Goal: Navigation & Orientation: Find specific page/section

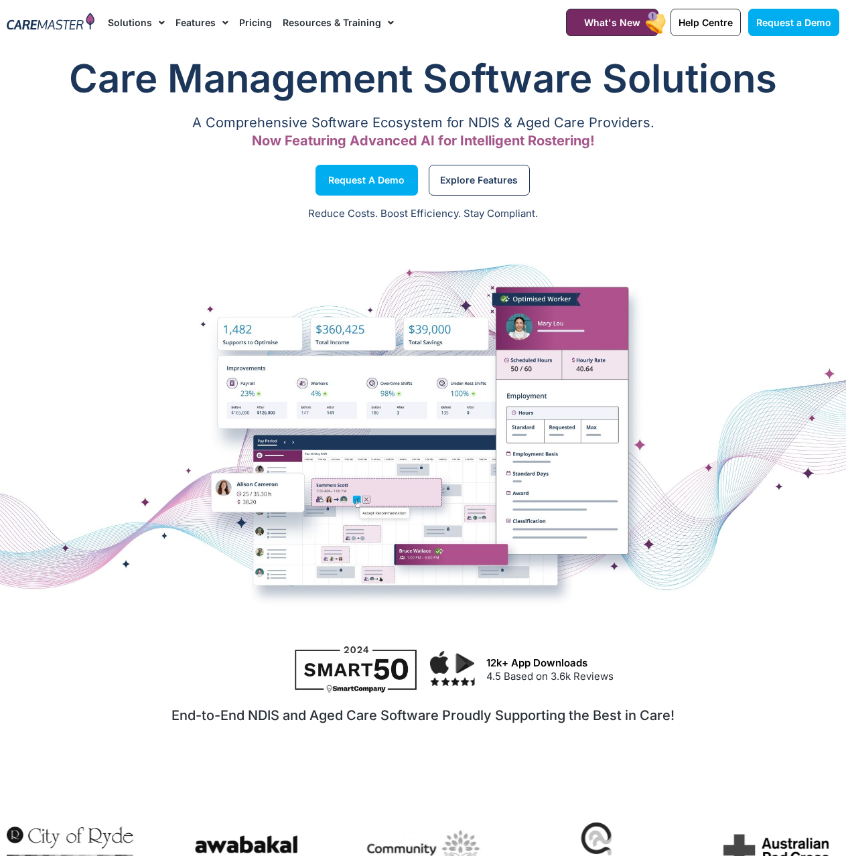
click at [54, 15] on img at bounding box center [51, 22] width 88 height 19
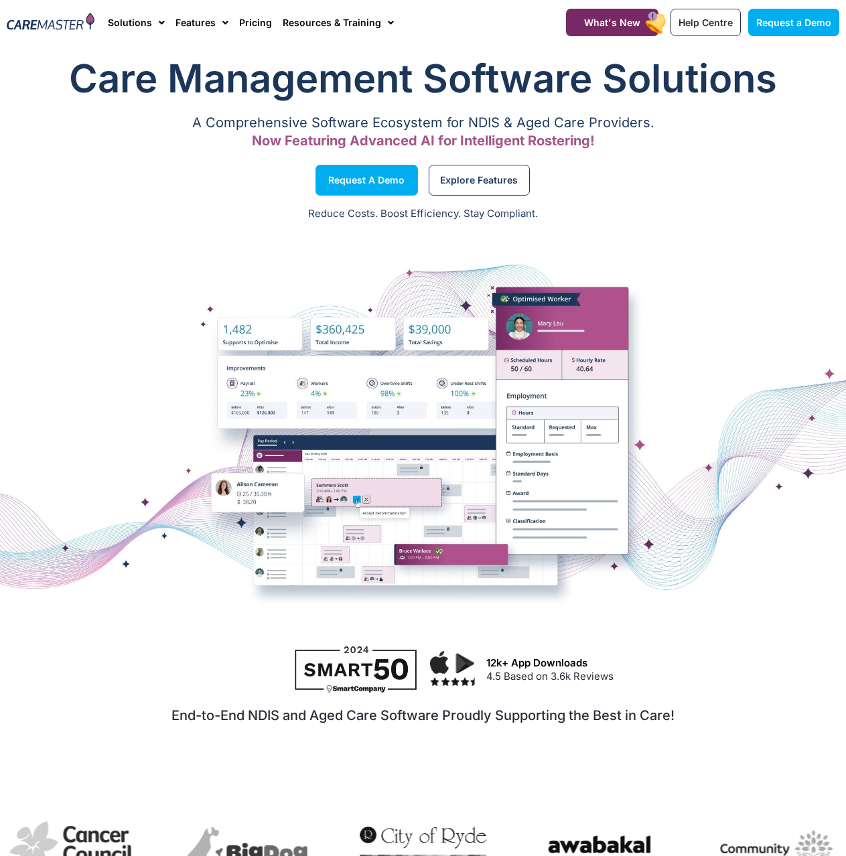
drag, startPoint x: 576, startPoint y: 572, endPoint x: 551, endPoint y: 213, distance: 359.3
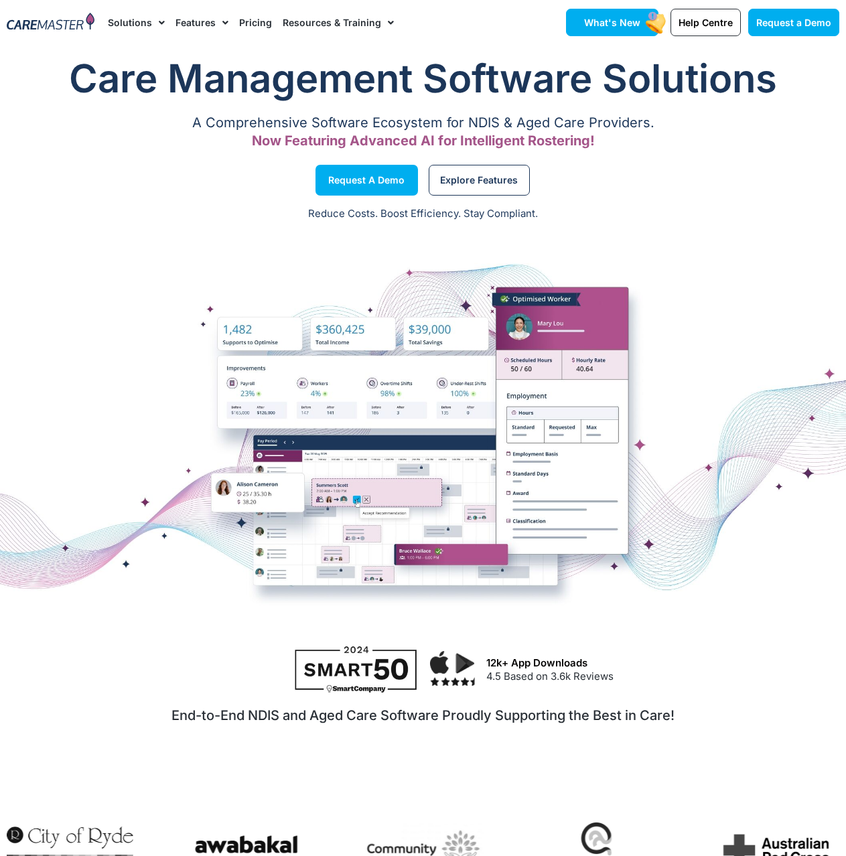
click at [612, 20] on span "What's New" at bounding box center [612, 22] width 56 height 11
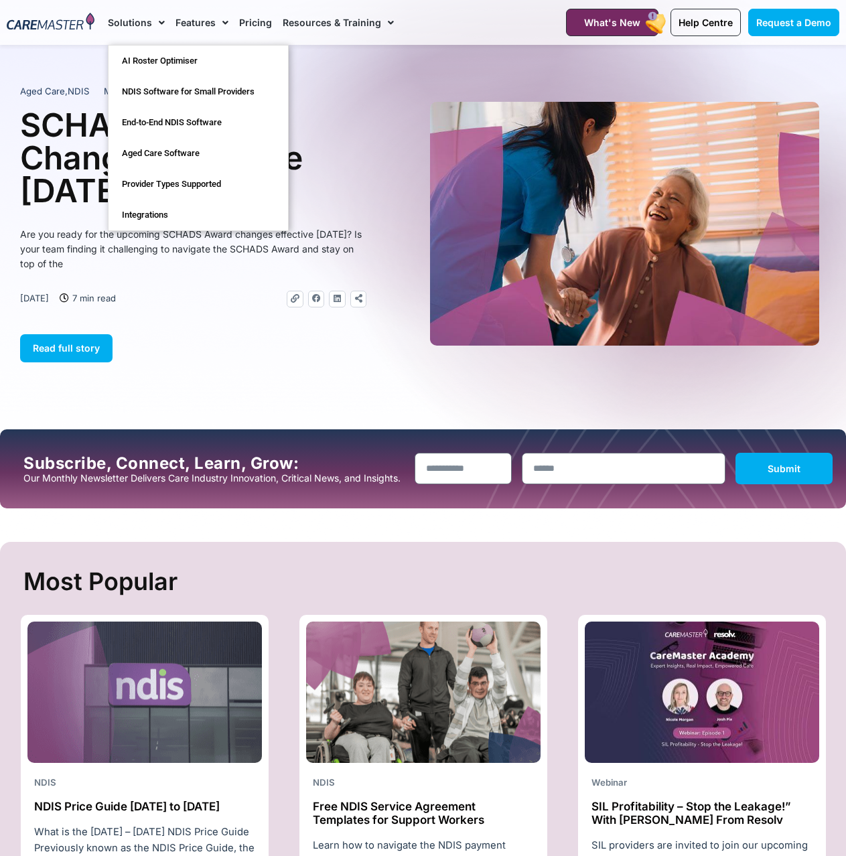
click at [143, 18] on link "Solutions" at bounding box center [136, 22] width 57 height 45
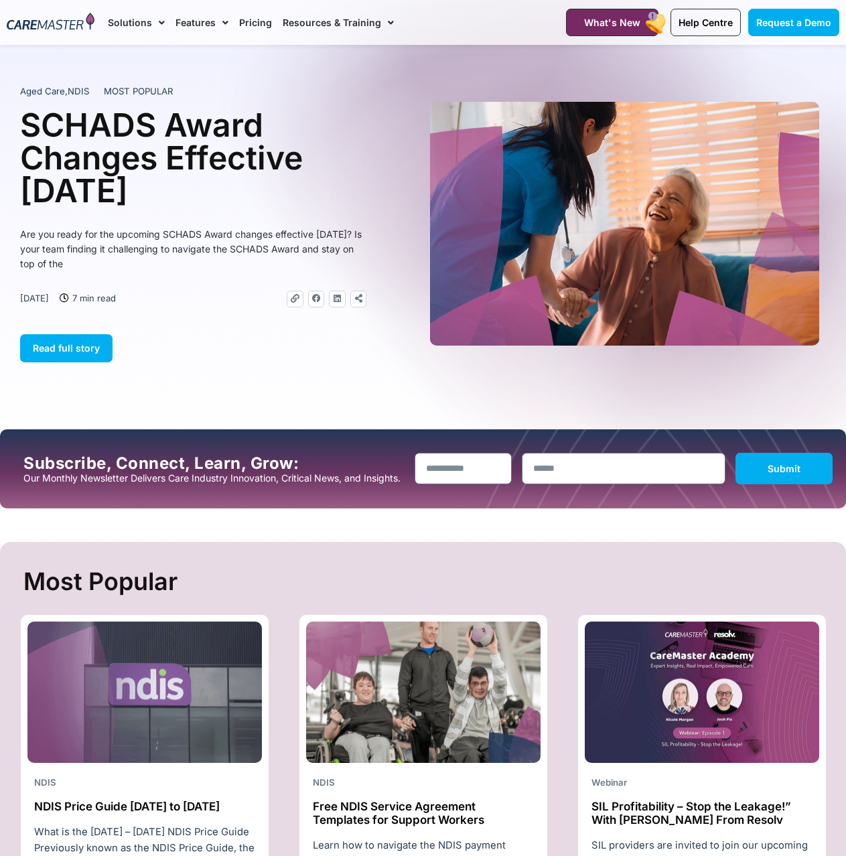
click at [143, 18] on link "Solutions" at bounding box center [136, 22] width 57 height 45
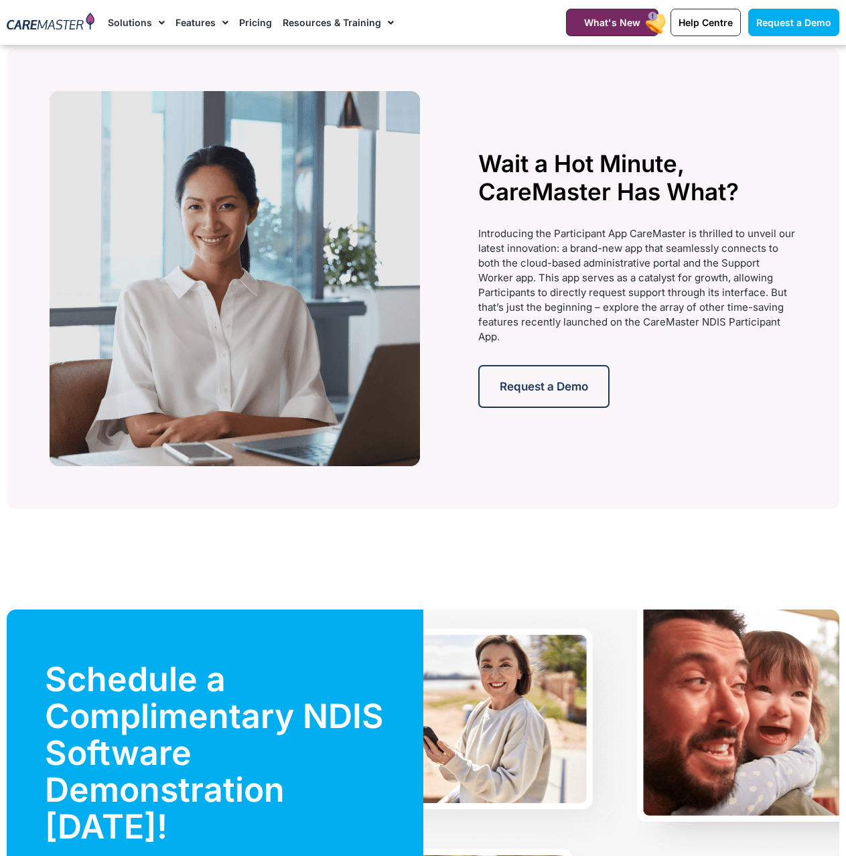
scroll to position [2948, 0]
